Goal: Transaction & Acquisition: Purchase product/service

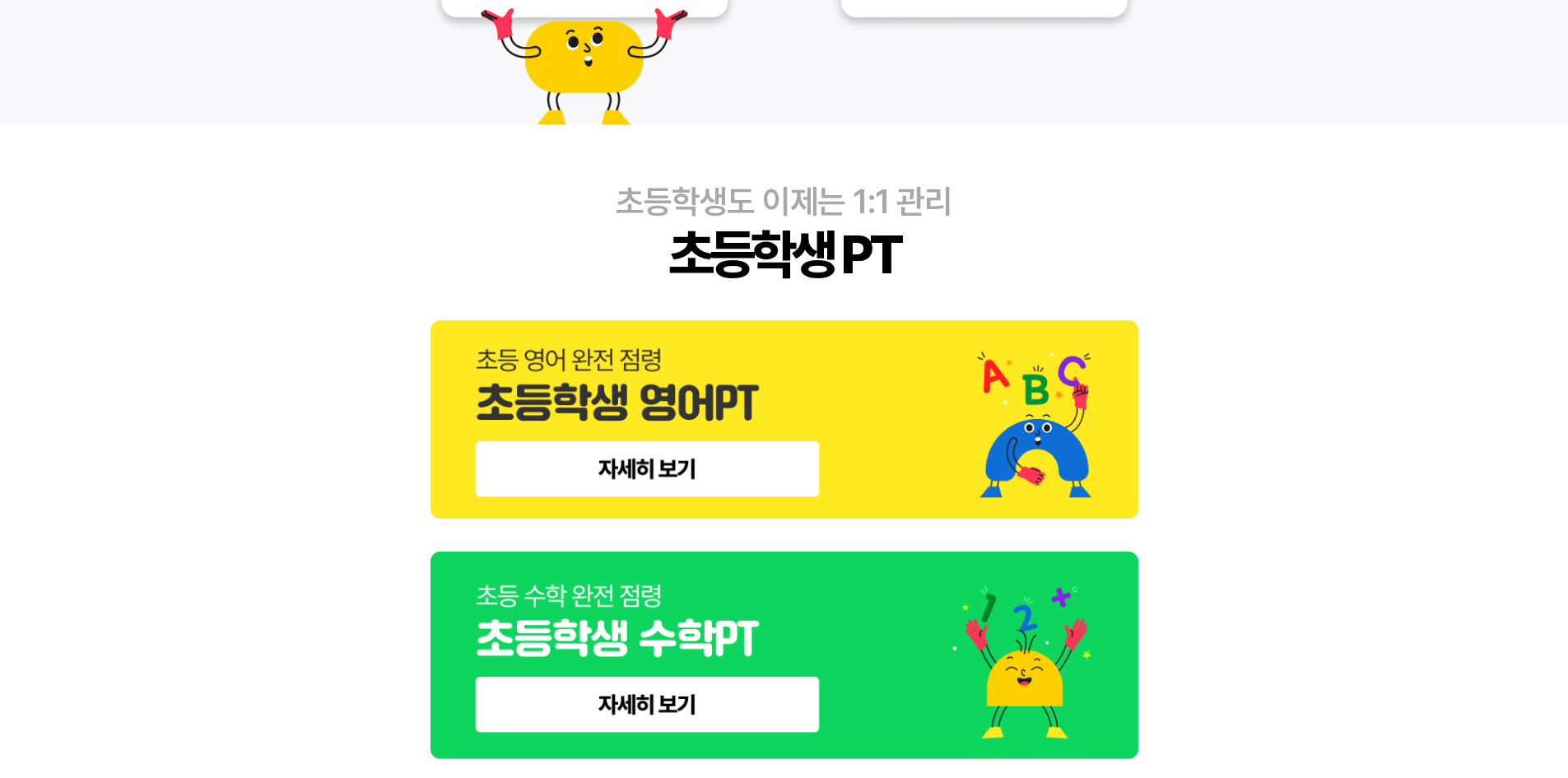
scroll to position [711, 0]
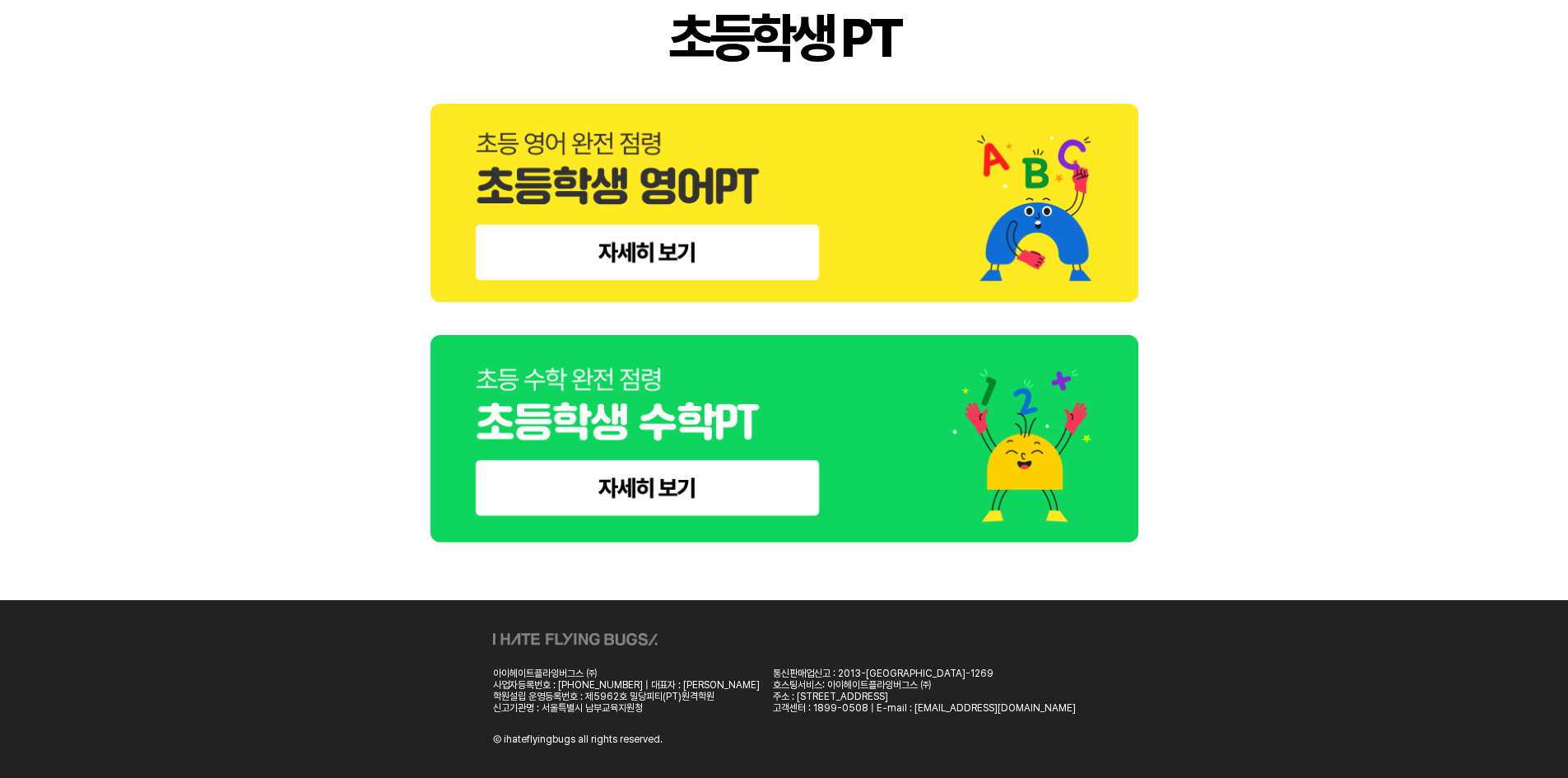
click at [644, 480] on img at bounding box center [784, 440] width 708 height 209
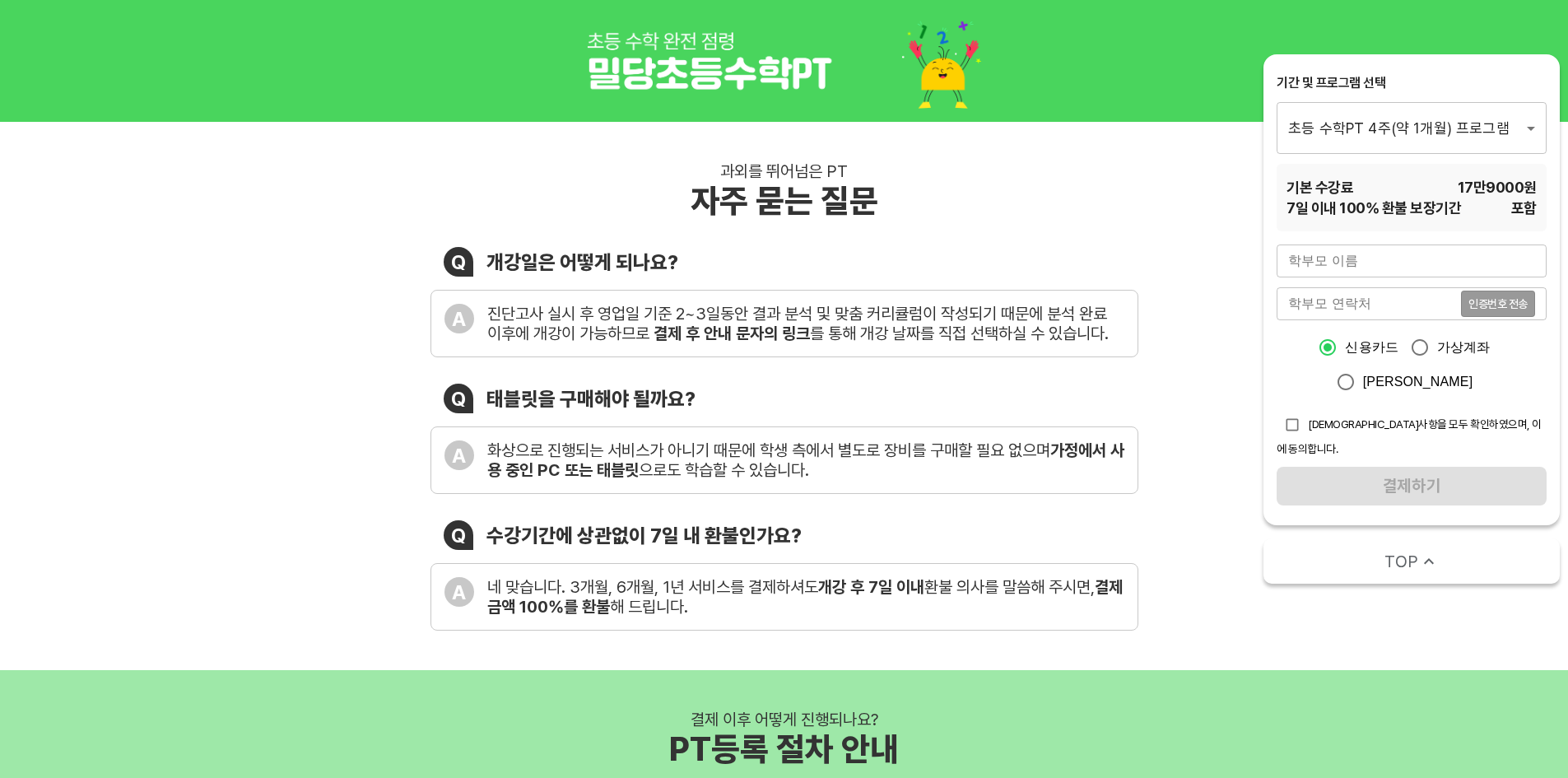
drag, startPoint x: 717, startPoint y: 69, endPoint x: 635, endPoint y: 48, distance: 84.6
click at [717, 68] on img at bounding box center [785, 61] width 395 height 95
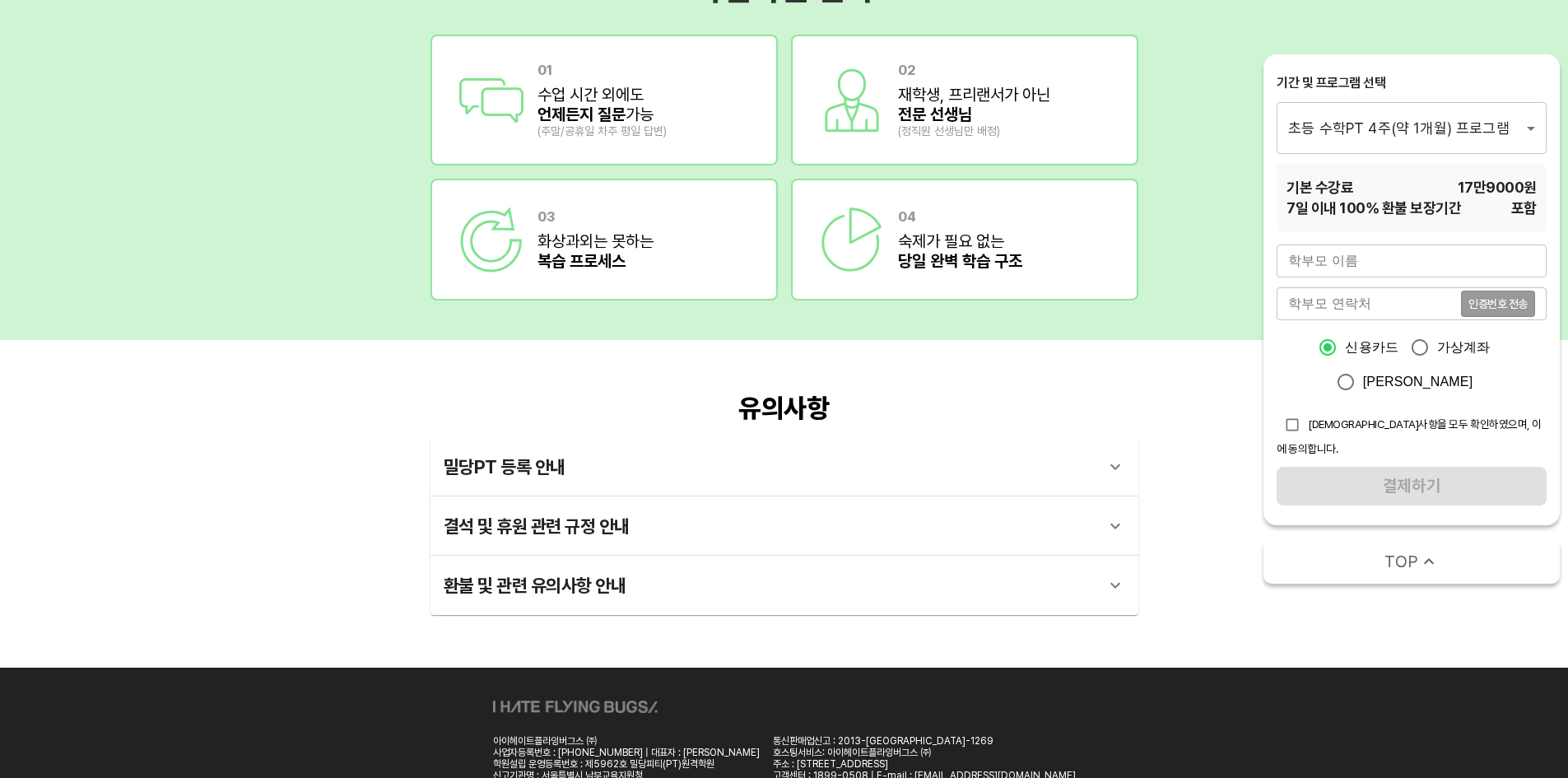
scroll to position [2126, 0]
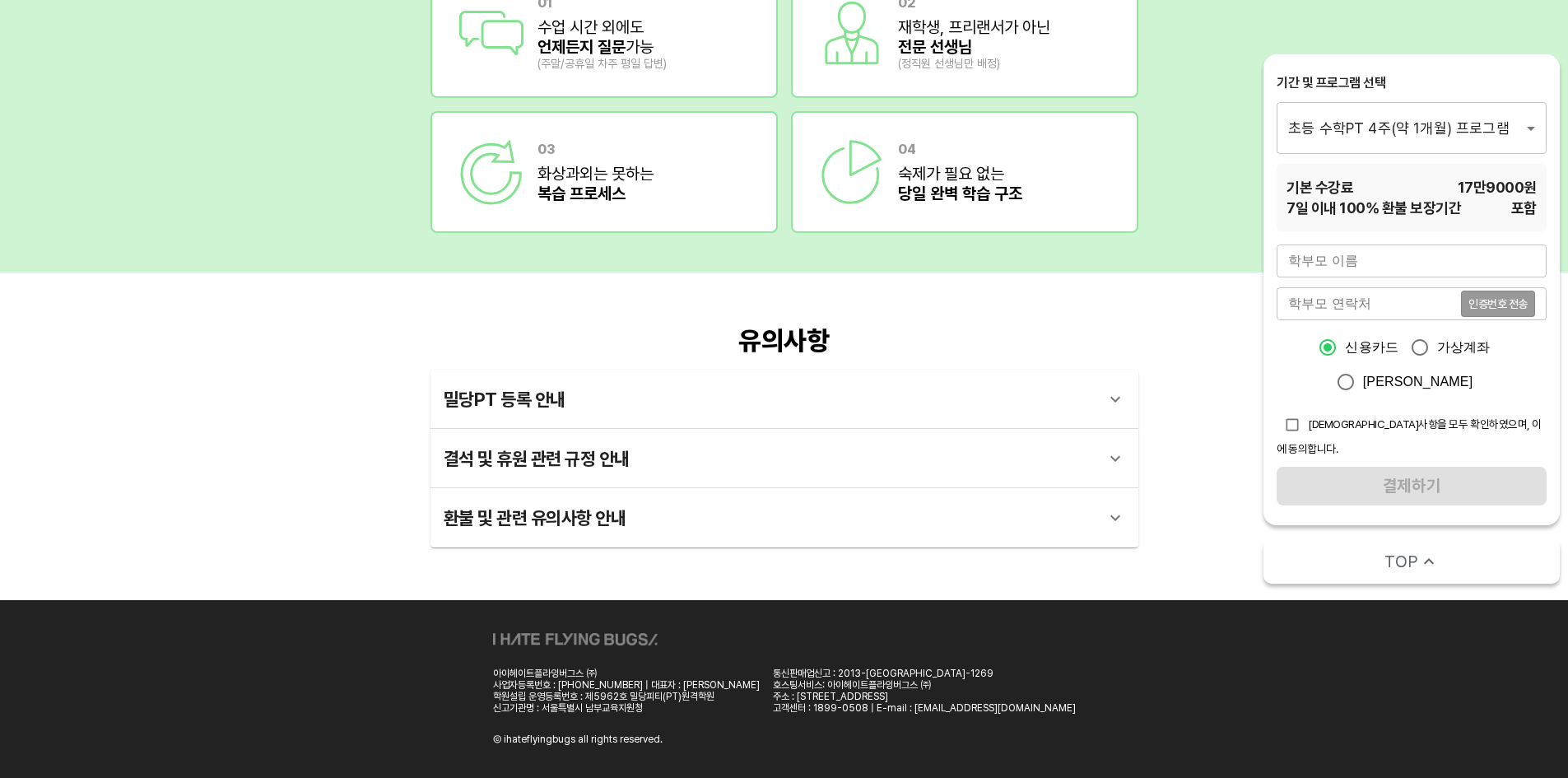
click at [566, 400] on div "밀당PT 등록 안내" at bounding box center [769, 400] width 652 height 40
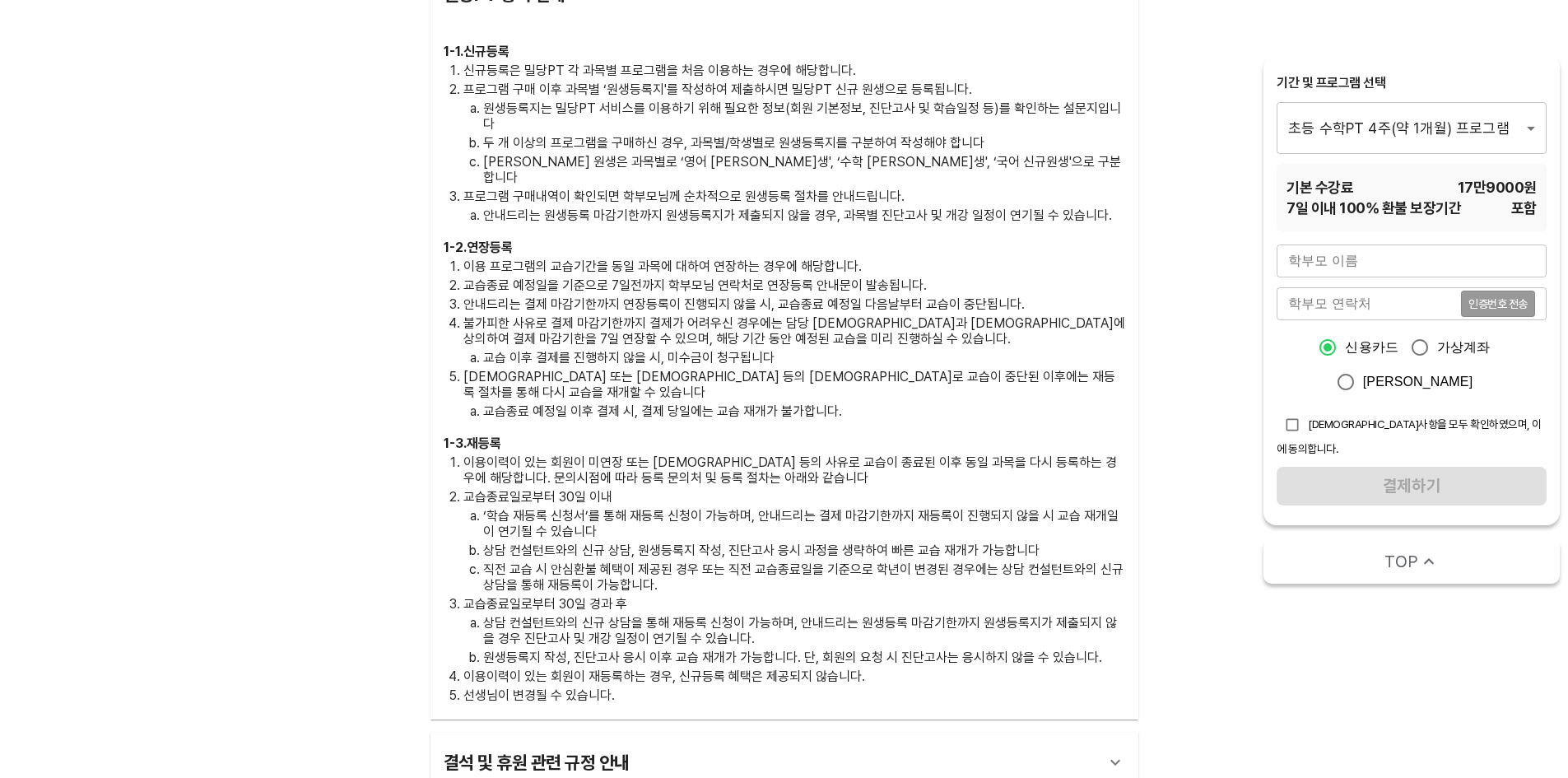
scroll to position [2795, 0]
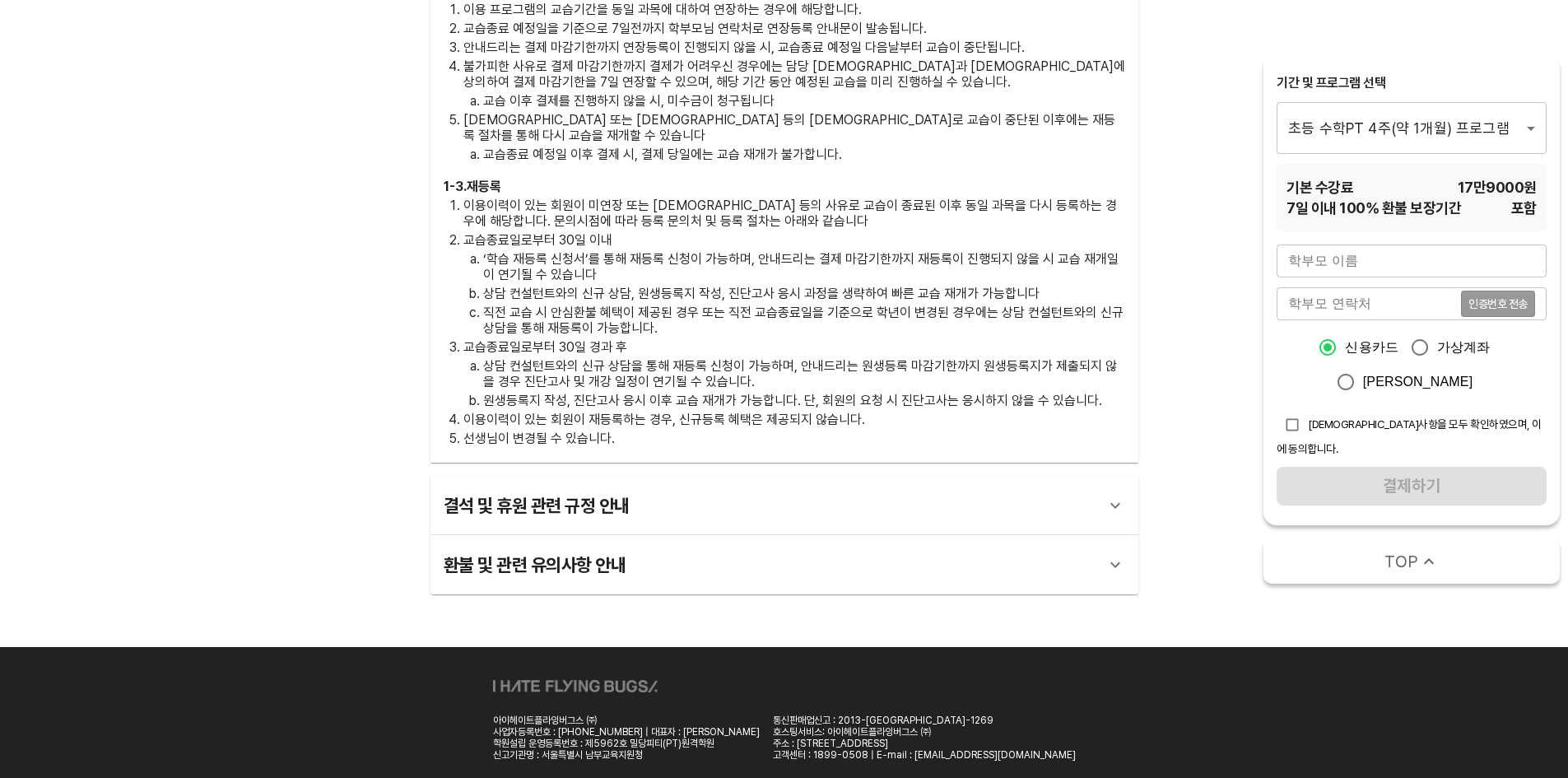
click at [583, 486] on div "결석 및 휴원 관련 규정 안내" at bounding box center [769, 506] width 652 height 40
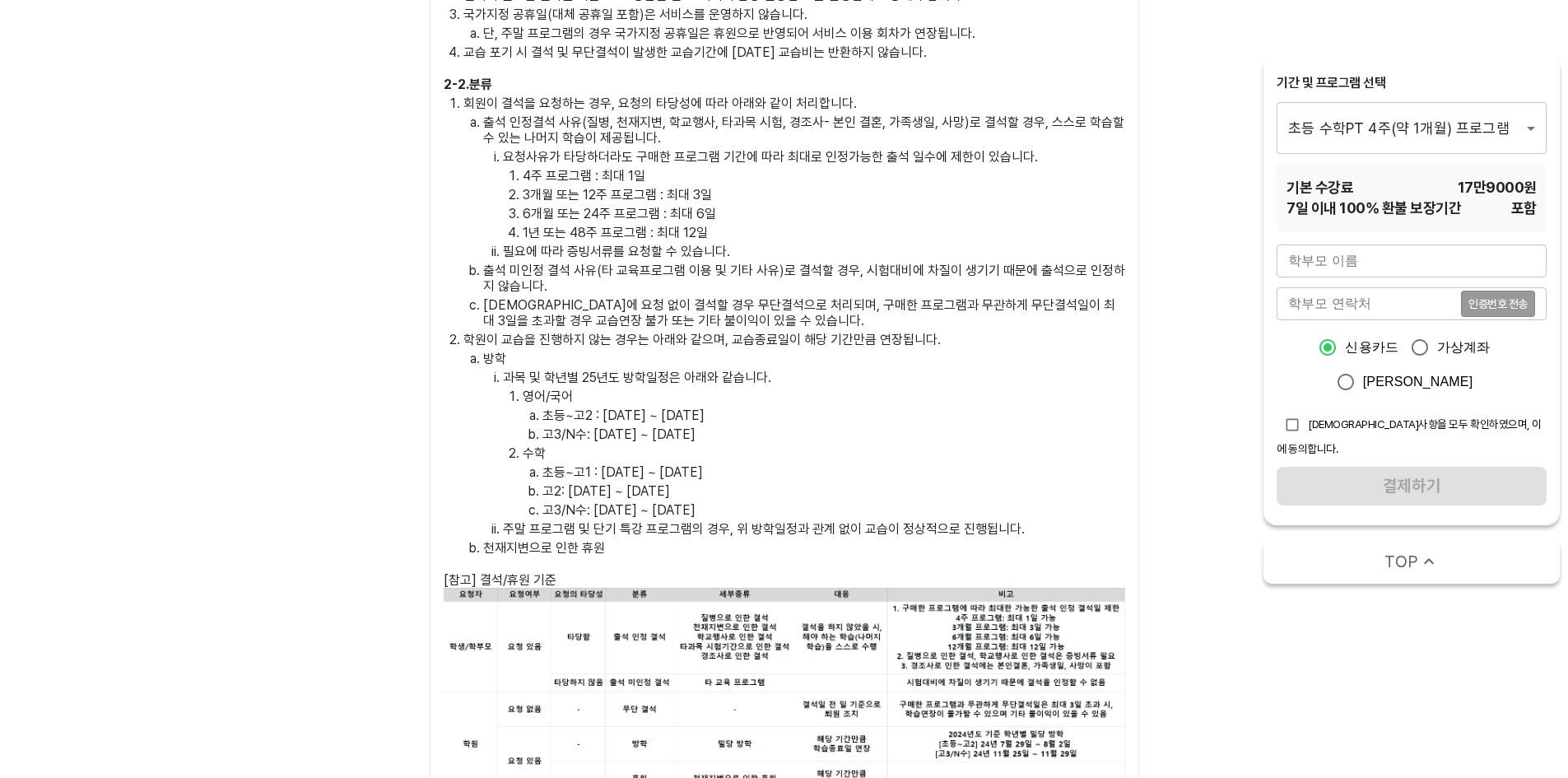
scroll to position [3812, 0]
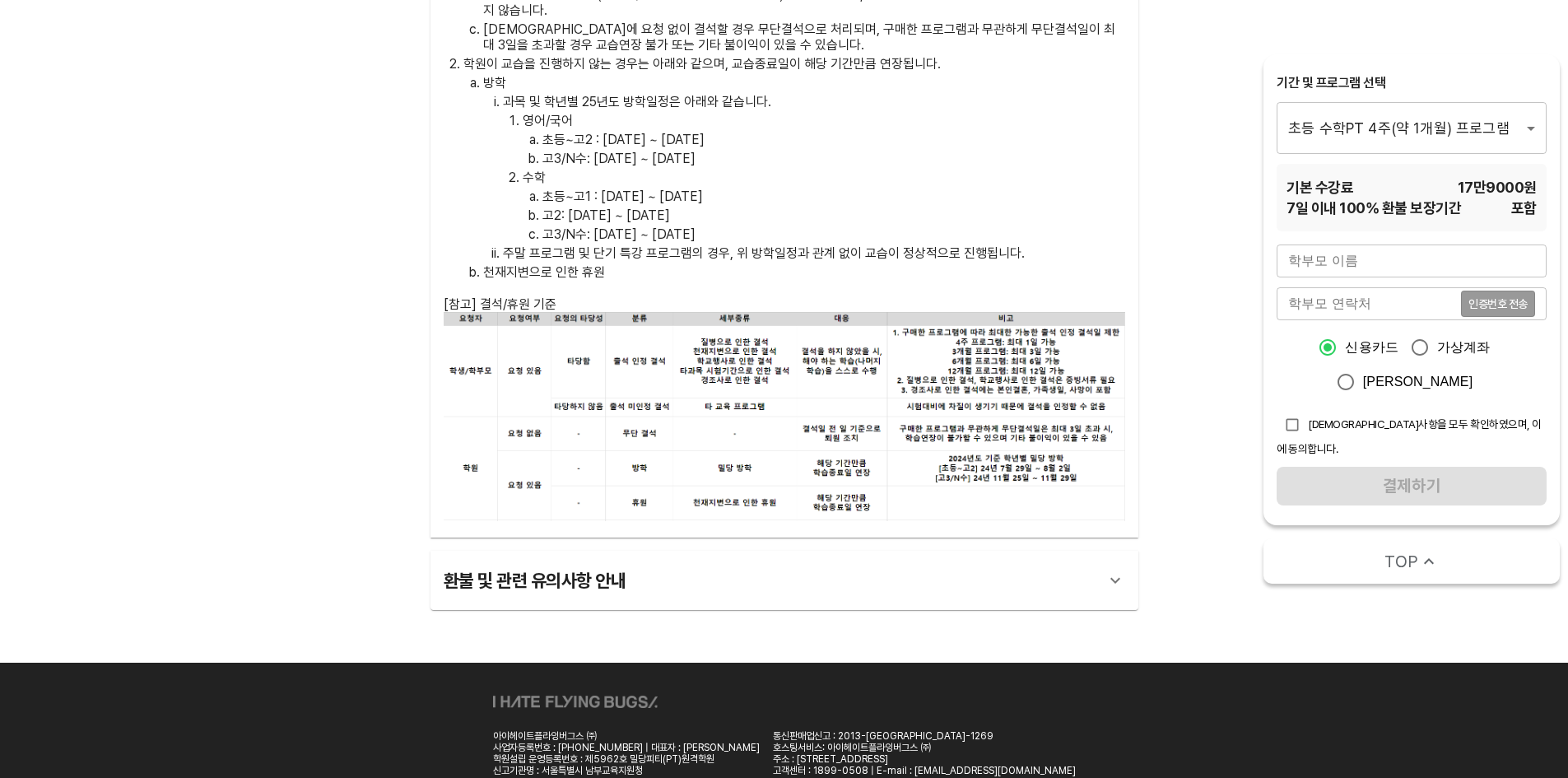
click at [597, 560] on div "환불 및 관련 유의사항 안내" at bounding box center [769, 580] width 652 height 40
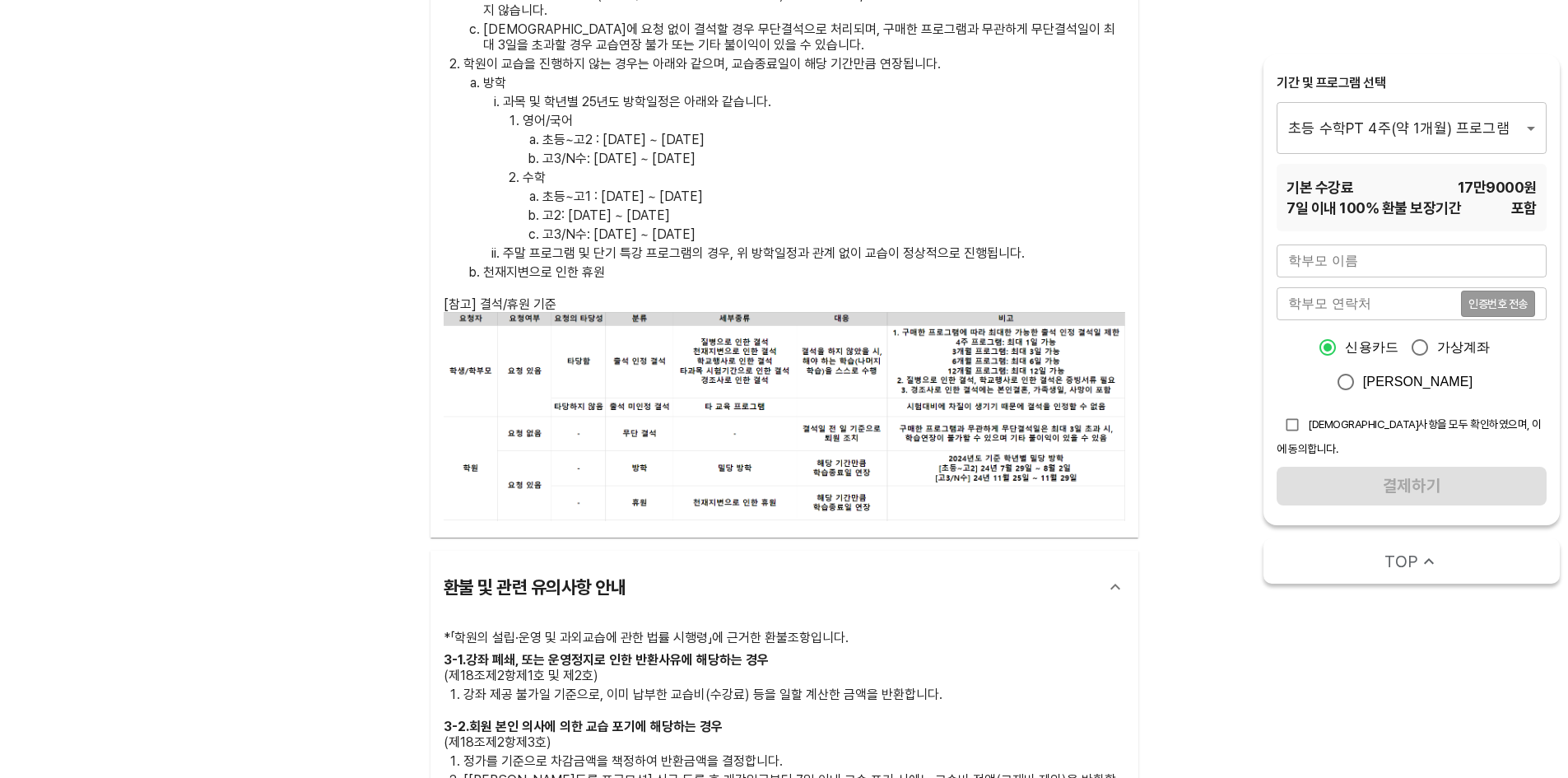
scroll to position [4224, 0]
